Goal: Task Accomplishment & Management: Manage account settings

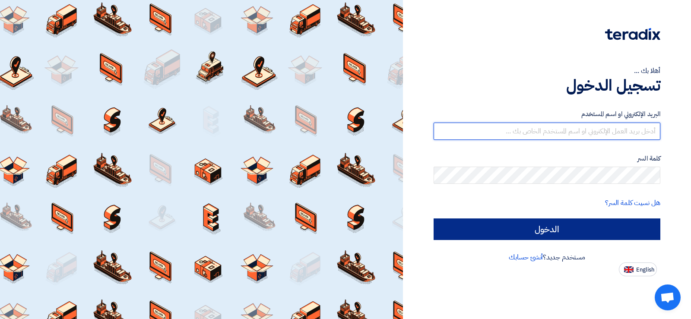
type input "[PERSON_NAME][EMAIL_ADDRESS][DOMAIN_NAME]"
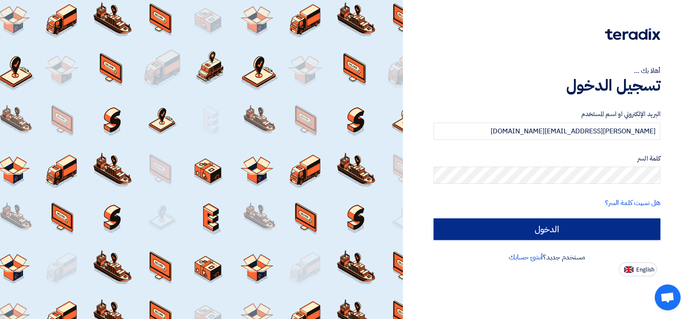
click at [520, 227] on input "الدخول" at bounding box center [547, 230] width 227 height 22
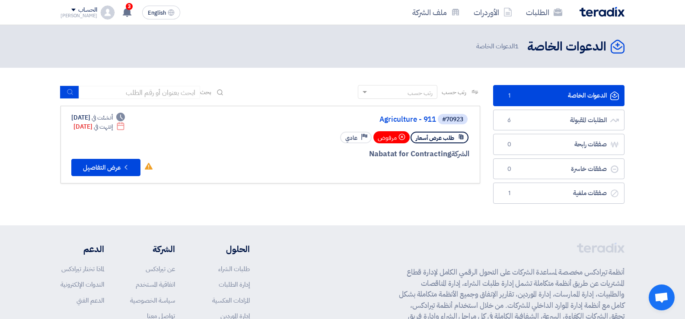
click at [557, 94] on link "الدعوات الخاصة الدعوات الخاصة 1" at bounding box center [558, 95] width 131 height 21
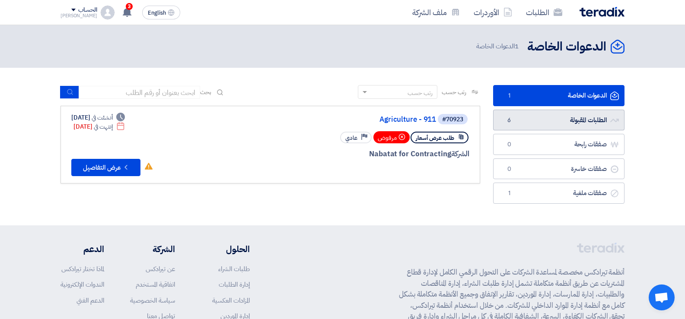
click at [563, 120] on link "الطلبات المقبولة الطلبات المقبولة 6" at bounding box center [558, 120] width 131 height 21
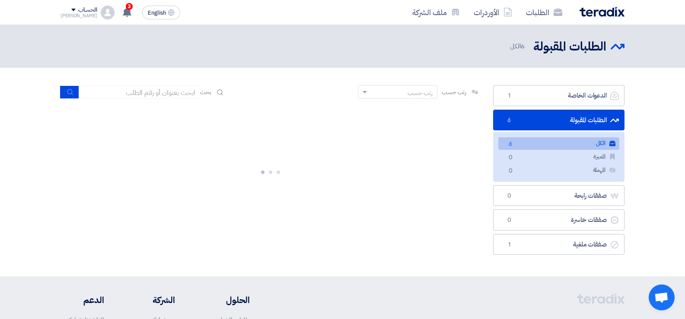
click at [539, 121] on link "الطلبات المقبولة الطلبات المقبولة 6" at bounding box center [558, 120] width 131 height 21
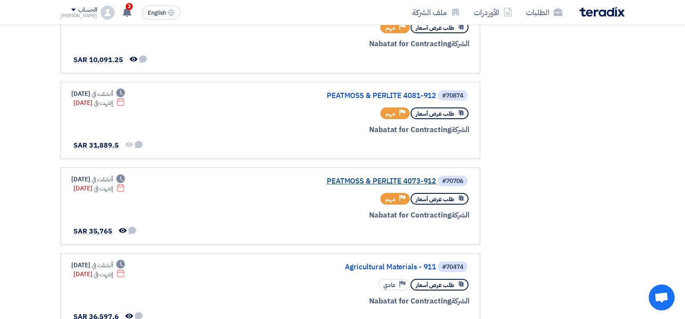
scroll to position [302, 0]
